Goal: Navigation & Orientation: Find specific page/section

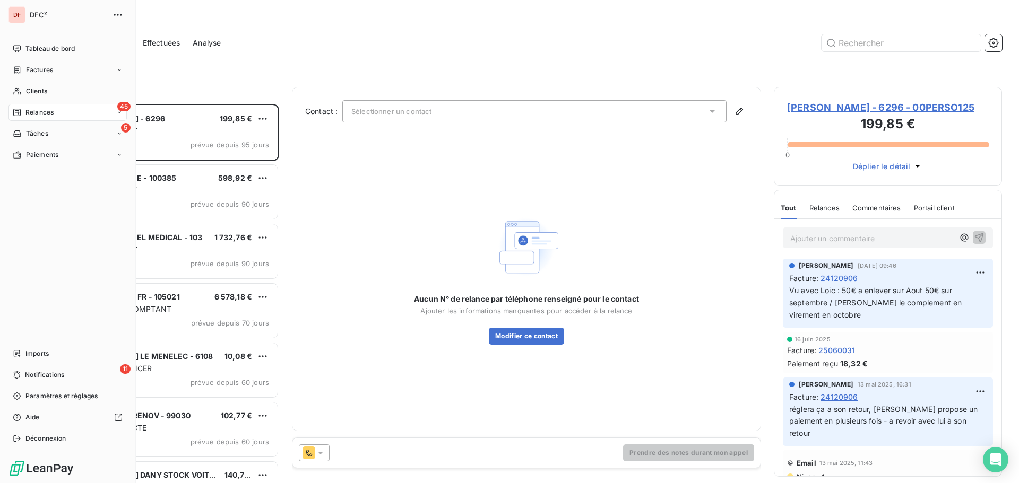
scroll to position [371, 220]
click at [40, 110] on span "Relances" at bounding box center [39, 113] width 28 height 10
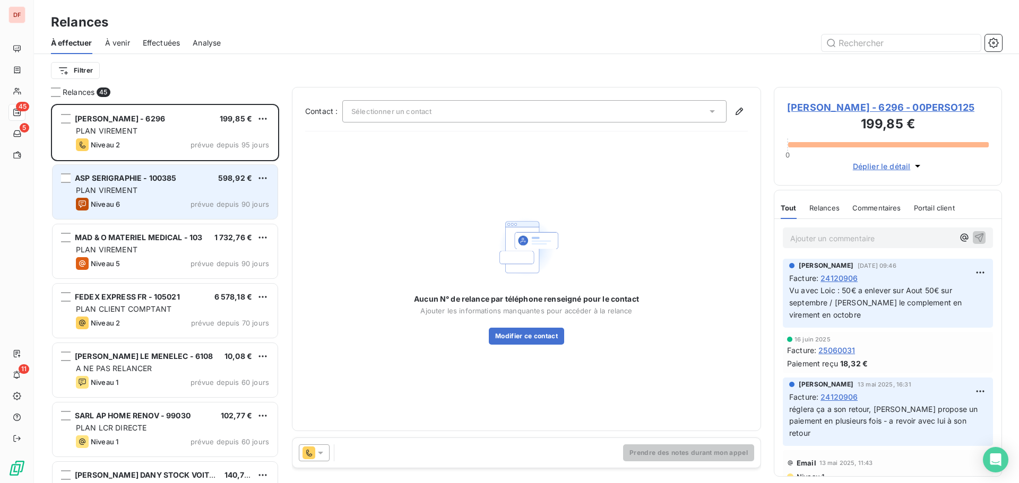
click at [213, 213] on div "ASP SERIGRAPHIE - 100385 598,92 € PLAN VIREMENT Niveau 6 prévue depuis 90 jours" at bounding box center [165, 192] width 225 height 54
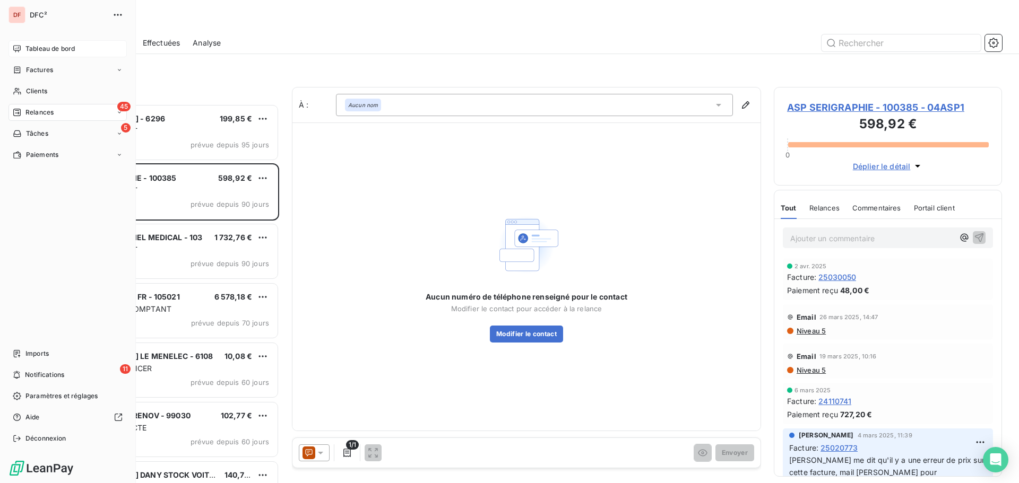
click at [29, 54] on div "Tableau de bord" at bounding box center [67, 48] width 118 height 17
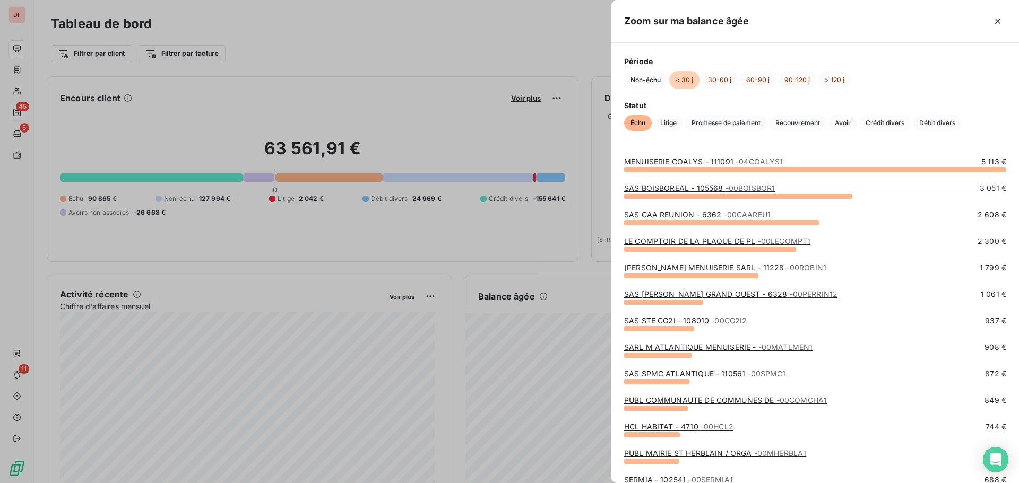
click at [513, 280] on div at bounding box center [509, 241] width 1019 height 483
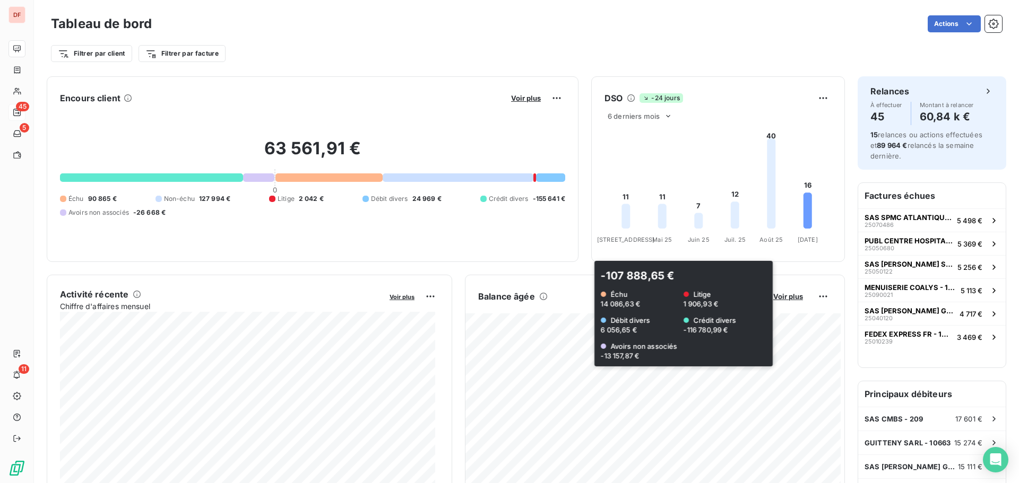
click at [567, 312] on div "Balance [PERSON_NAME] Voir plus -107 888,65 € Échu 14 086,63 € Litige 1 906,93 …" at bounding box center [654, 394] width 379 height 212
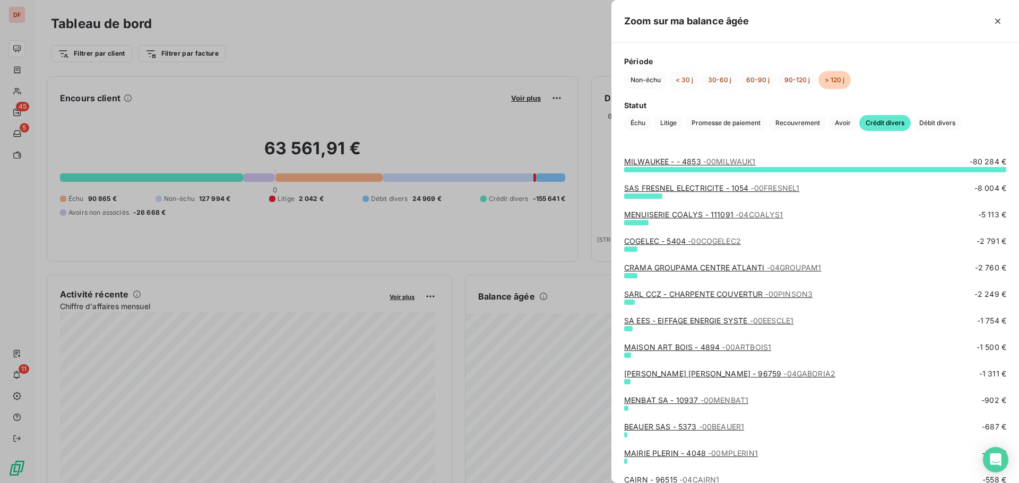
click at [388, 121] on div at bounding box center [509, 241] width 1019 height 483
